Goal: Transaction & Acquisition: Purchase product/service

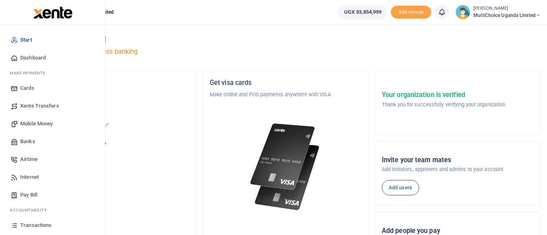
click at [41, 125] on span "Mobile Money" at bounding box center [36, 124] width 32 height 8
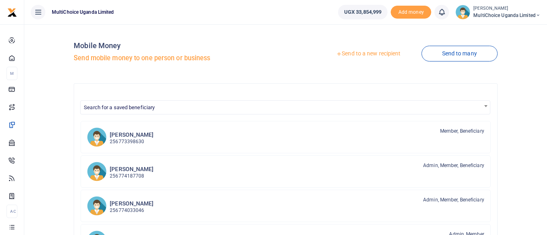
click at [377, 55] on link "Send to a new recipient" at bounding box center [368, 54] width 106 height 15
click at [366, 54] on link "Send to a new recipient" at bounding box center [368, 54] width 106 height 15
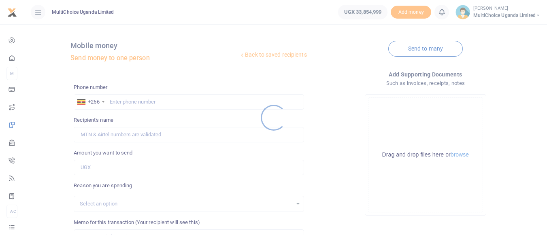
scroll to position [40, 0]
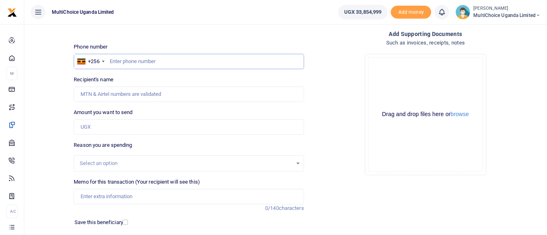
click at [152, 61] on input "text" at bounding box center [189, 61] width 230 height 15
type input "782521208"
type input "[PERSON_NAME]"
click at [174, 131] on input "Amount you want to send" at bounding box center [189, 126] width 230 height 15
type input "360,000"
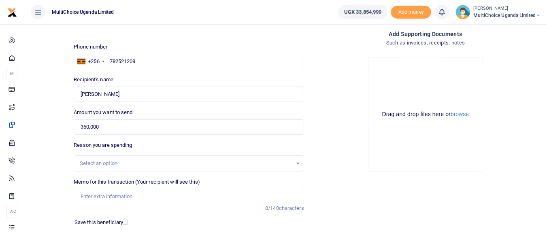
click at [191, 163] on div "Select an option" at bounding box center [186, 164] width 212 height 8
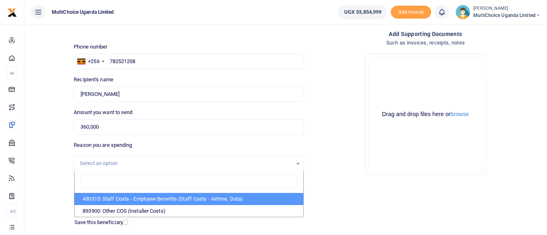
click at [347, 179] on div "Drop your files here Drag and drop files here or browse Powered by Uppy" at bounding box center [426, 114] width 230 height 134
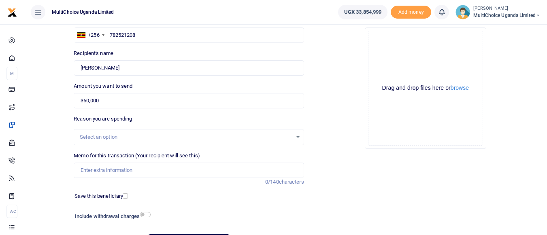
scroll to position [81, 0]
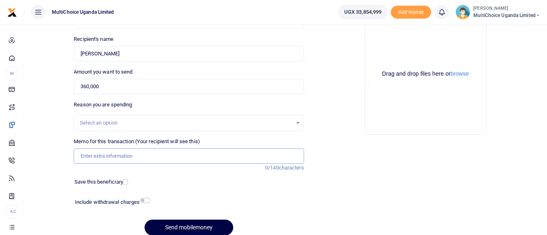
click at [132, 153] on input "Memo for this transaction (Your recipient will see this)" at bounding box center [189, 156] width 230 height 15
type input "[PERSON_NAME] FINAL INSTALLMENT 13TH"
click at [124, 183] on input "checkbox" at bounding box center [125, 181] width 5 height 5
checkbox input "true"
click at [457, 74] on button "browse" at bounding box center [460, 74] width 18 height 6
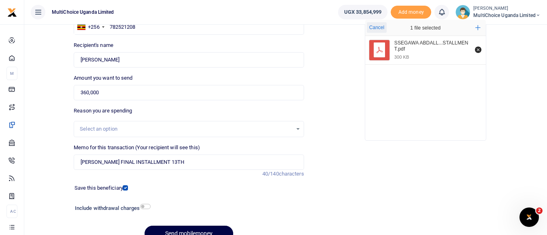
scroll to position [115, 0]
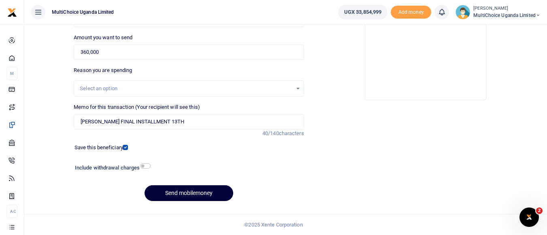
click at [185, 194] on button "Send mobilemoney" at bounding box center [189, 193] width 89 height 16
